Goal: Task Accomplishment & Management: Manage account settings

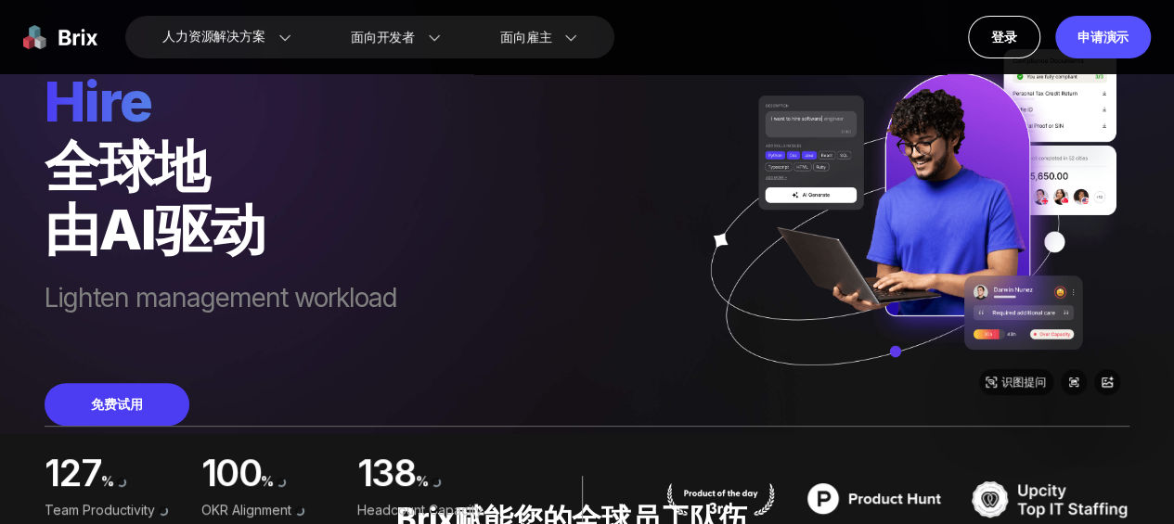
scroll to position [87, 0]
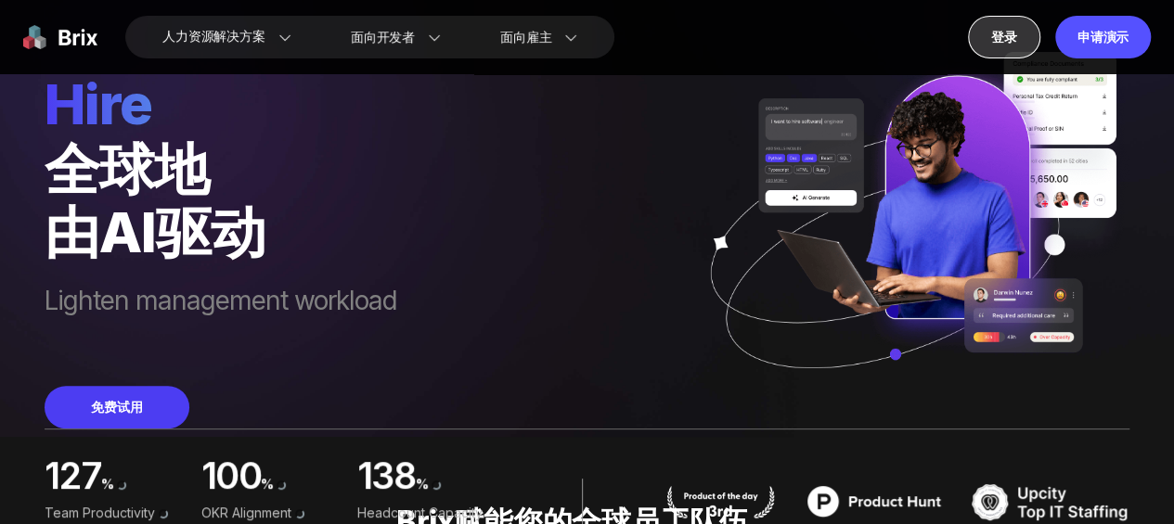
click at [1013, 44] on span "登录" at bounding box center [1004, 37] width 26 height 16
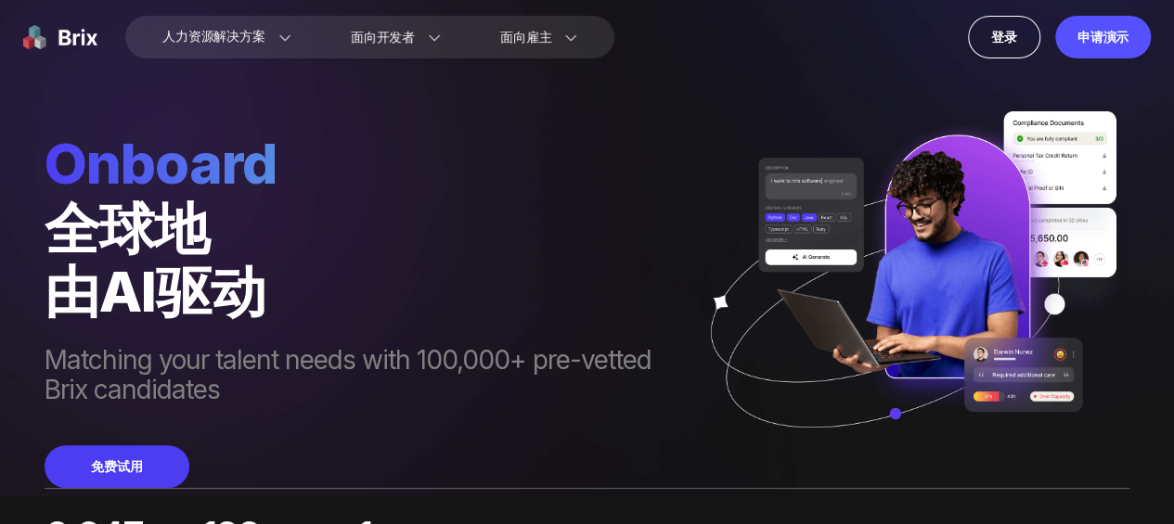
scroll to position [0, 0]
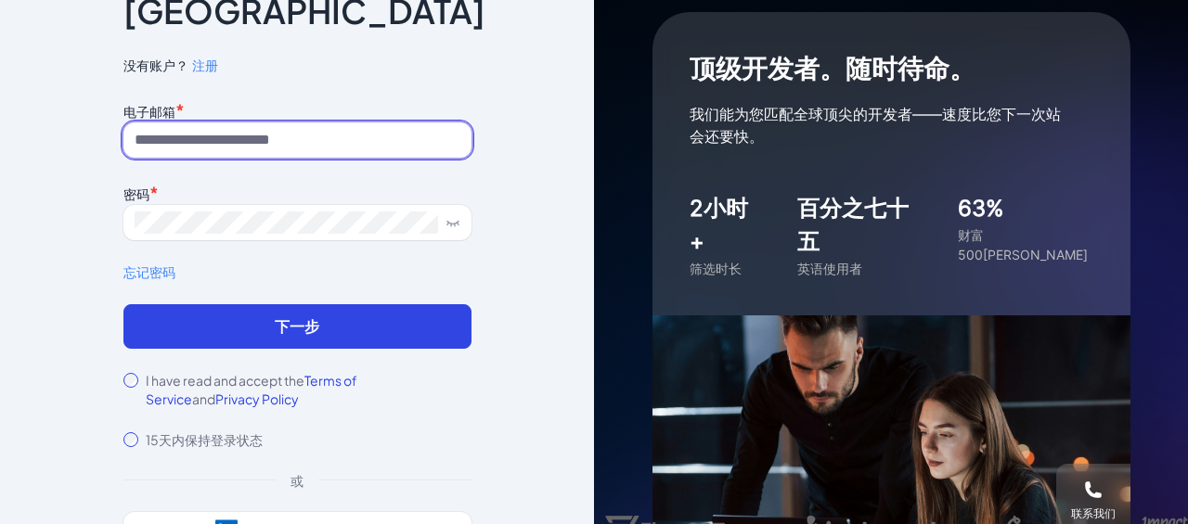
click at [306, 125] on input at bounding box center [297, 140] width 348 height 35
type input "**********"
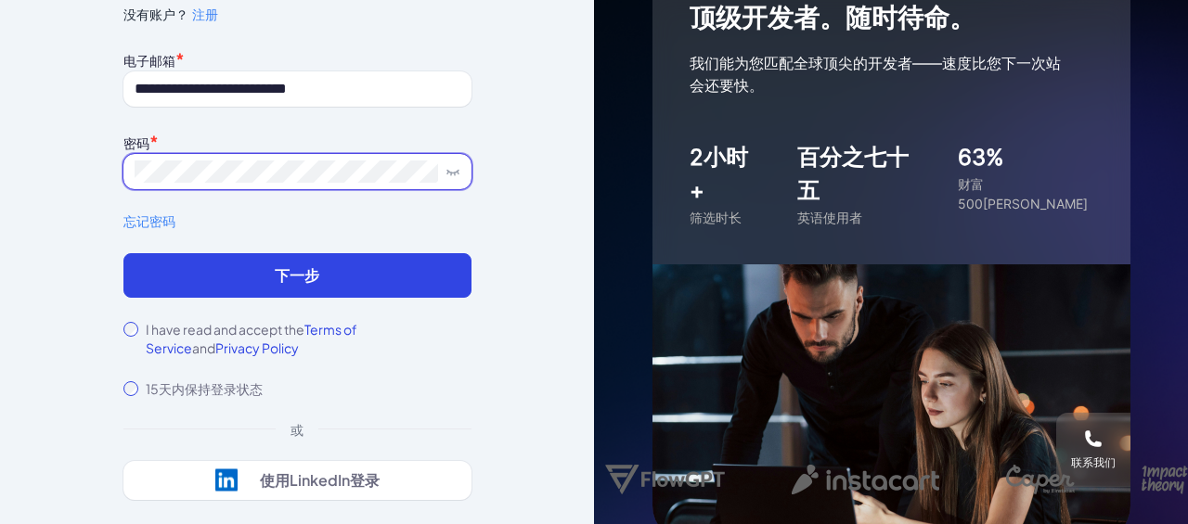
scroll to position [78, 0]
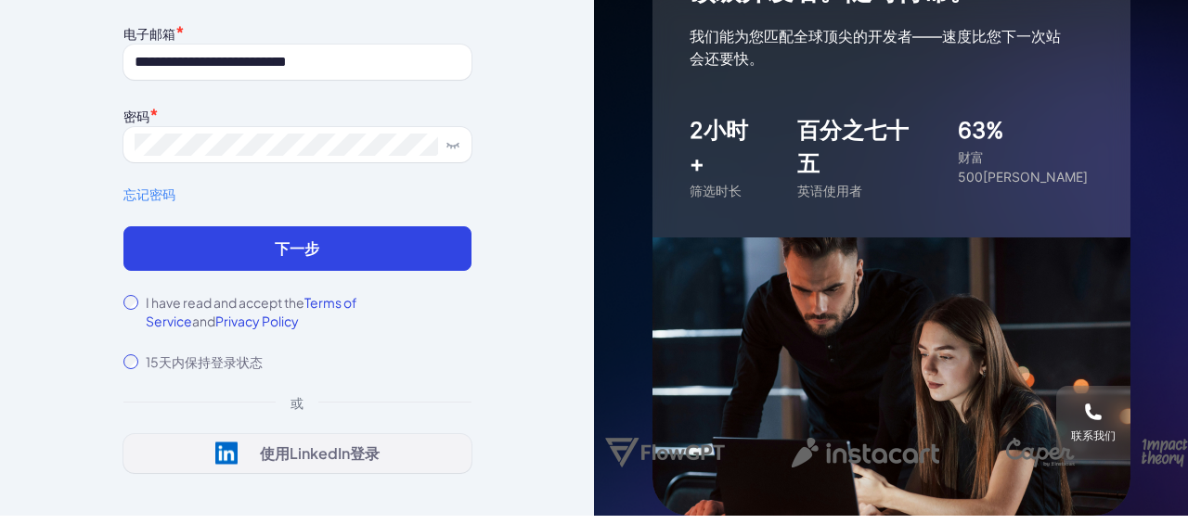
click at [363, 448] on div "Sign in with LinkedIn 使用LinkedIn登录" at bounding box center [297, 453] width 164 height 23
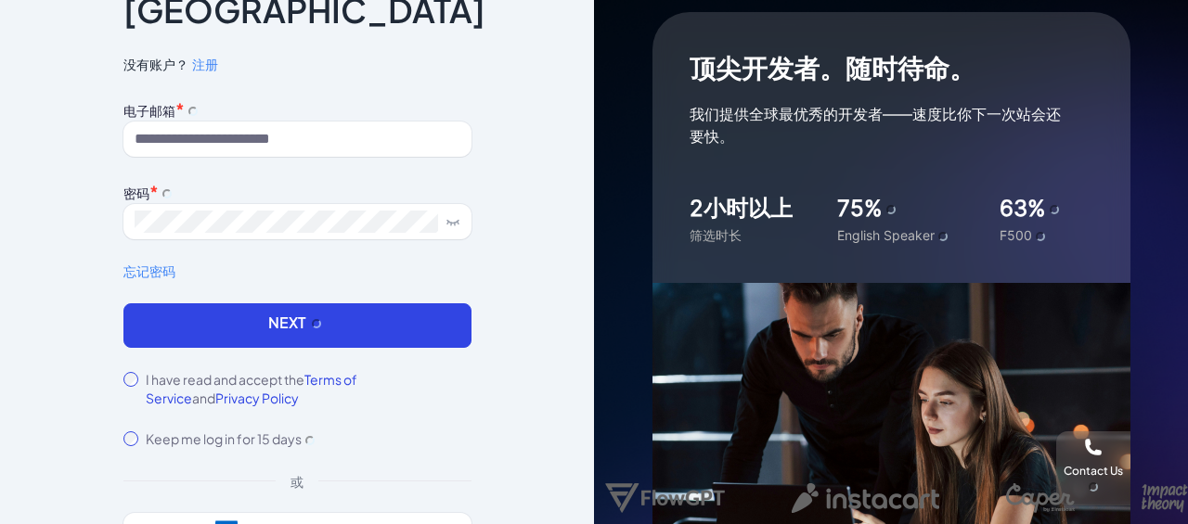
scroll to position [78, 0]
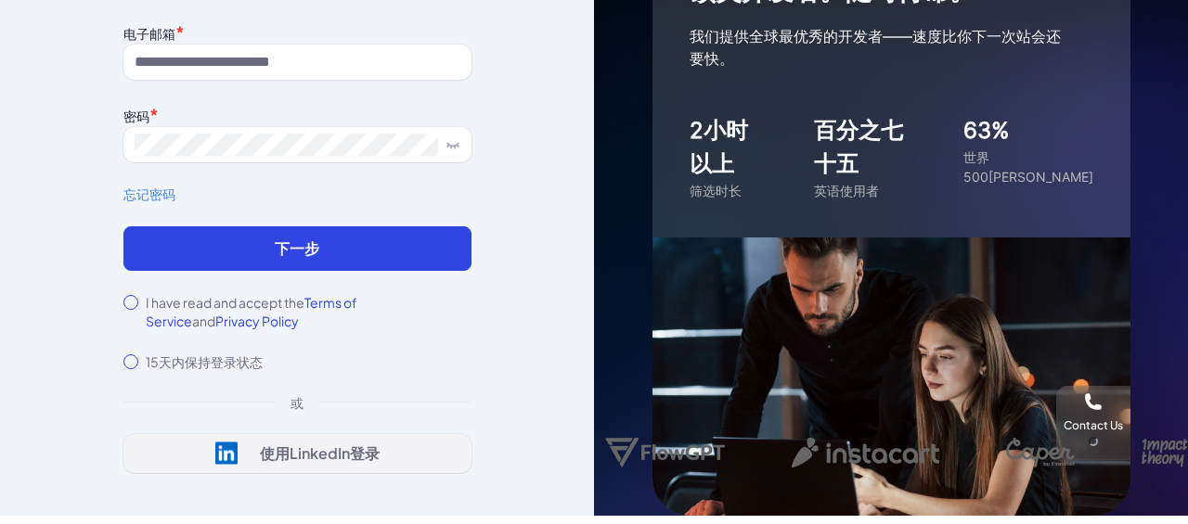
click at [296, 444] on span "使用LinkedIn登录" at bounding box center [320, 453] width 120 height 19
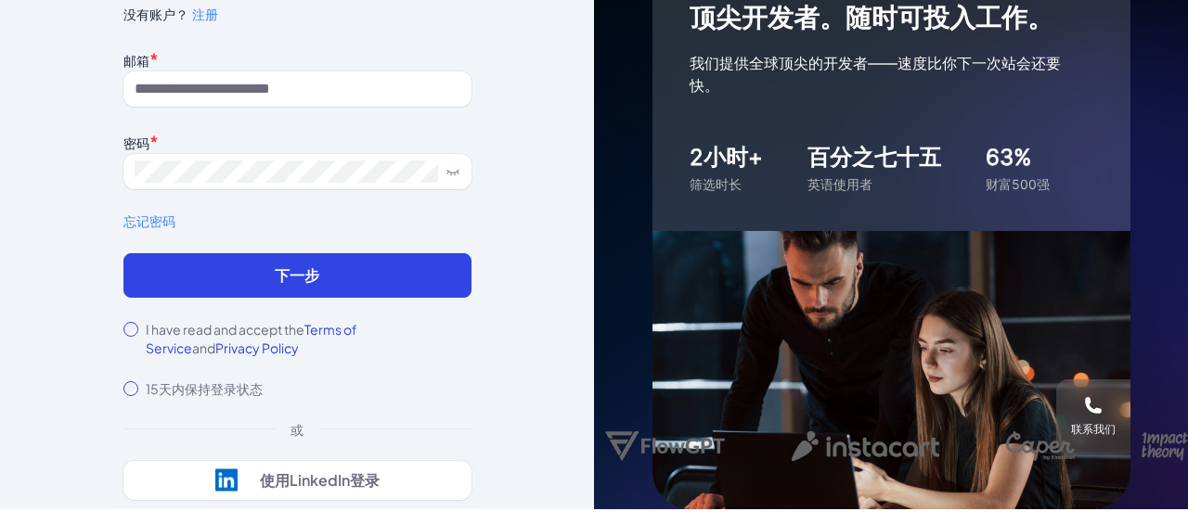
scroll to position [78, 0]
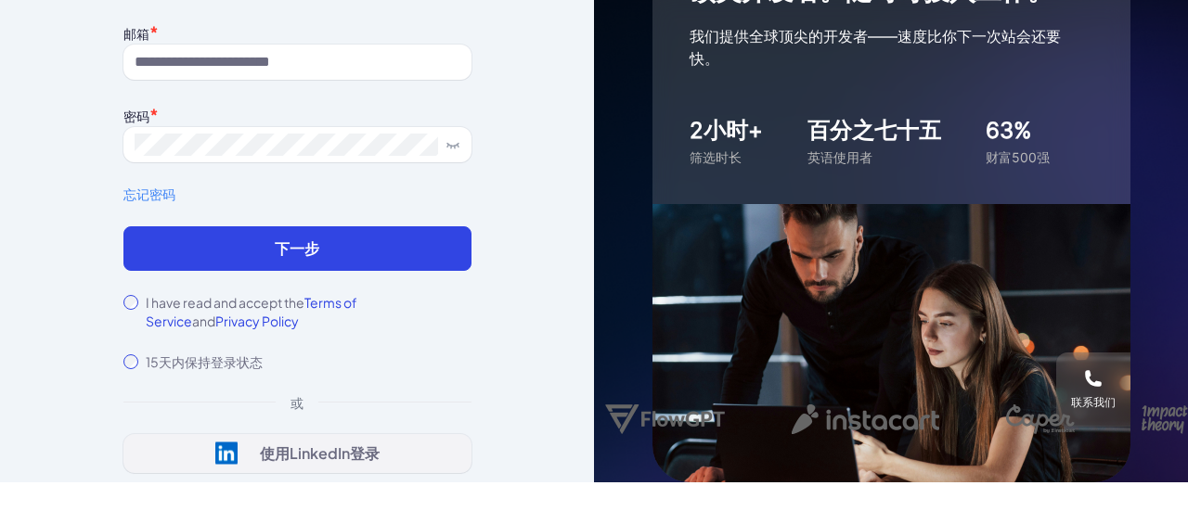
click at [335, 442] on div "Sign in with LinkedIn 使用LinkedIn登录" at bounding box center [297, 453] width 164 height 23
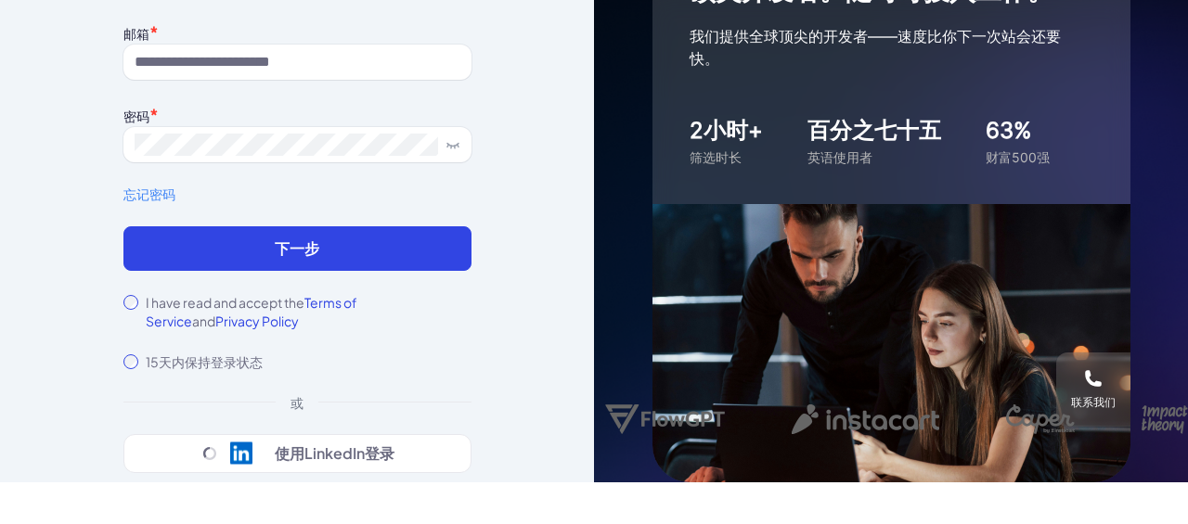
scroll to position [0, 0]
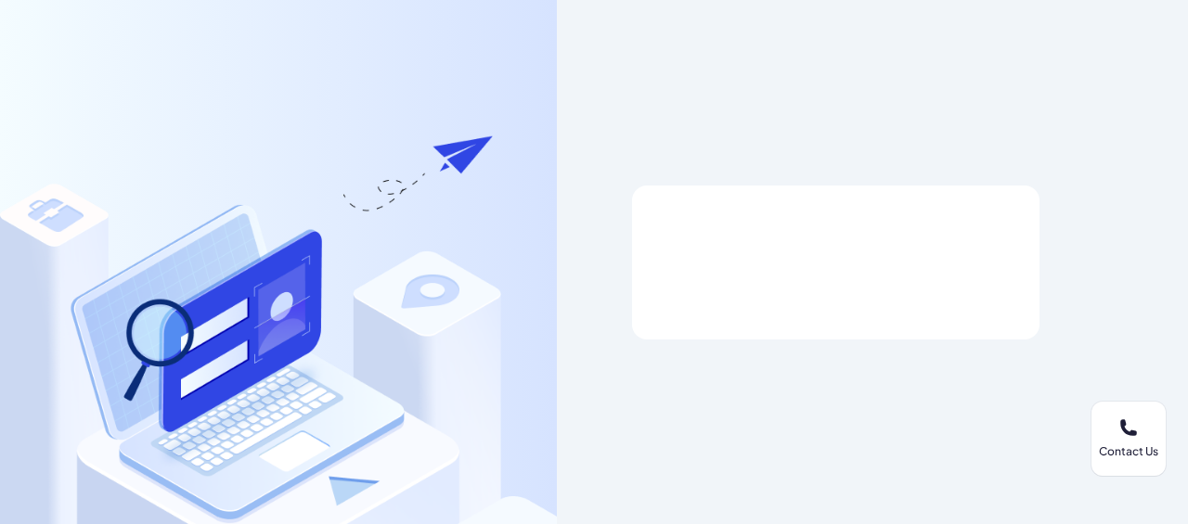
click at [804, 242] on div at bounding box center [836, 263] width 408 height 154
